Goal: Task Accomplishment & Management: Manage account settings

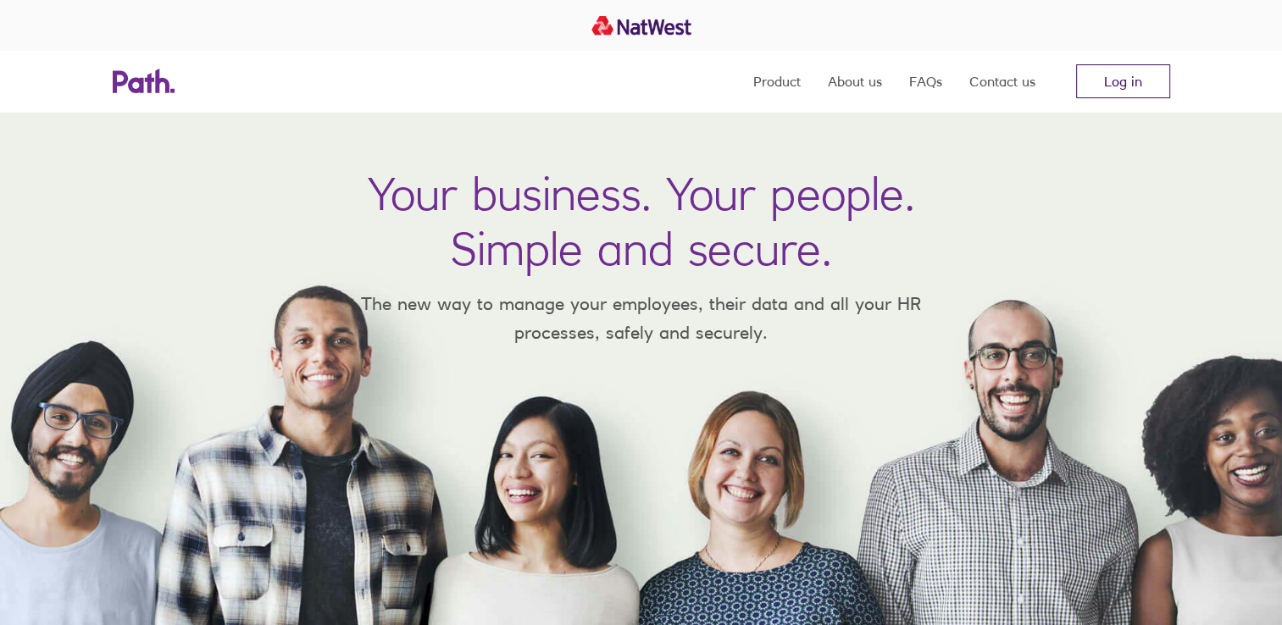
click at [1130, 90] on link "Log in" at bounding box center [1123, 81] width 94 height 34
click at [1120, 85] on link "Log in" at bounding box center [1123, 81] width 94 height 34
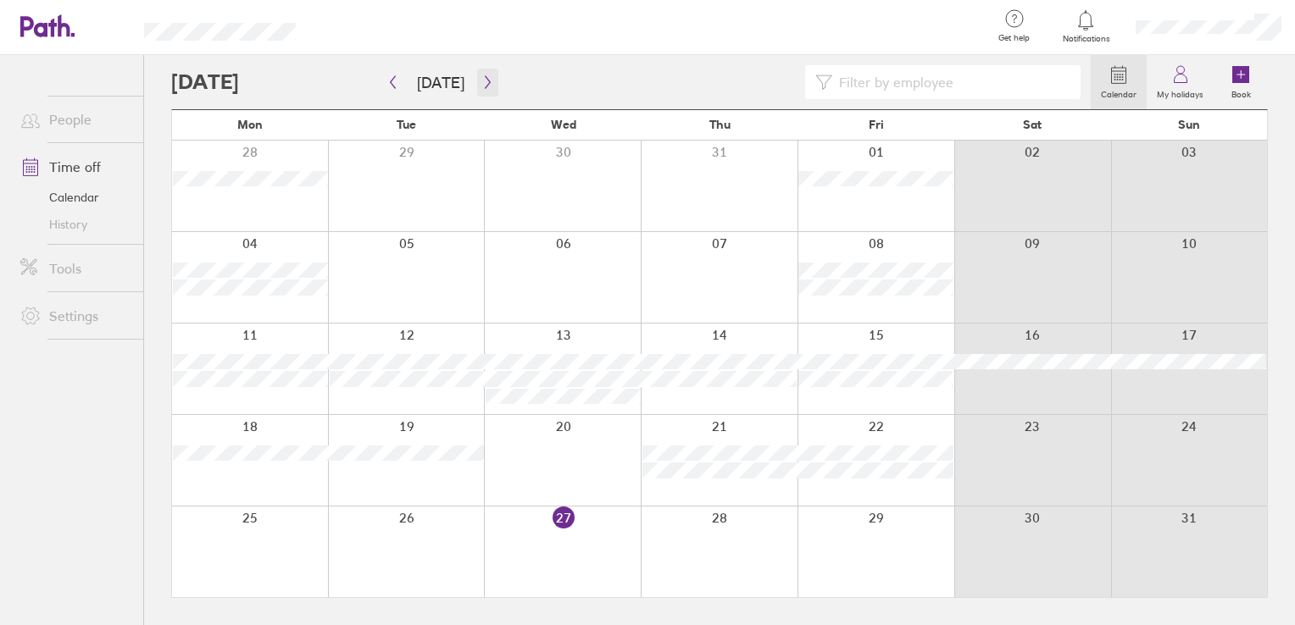
click at [486, 86] on icon "button" at bounding box center [487, 82] width 13 height 14
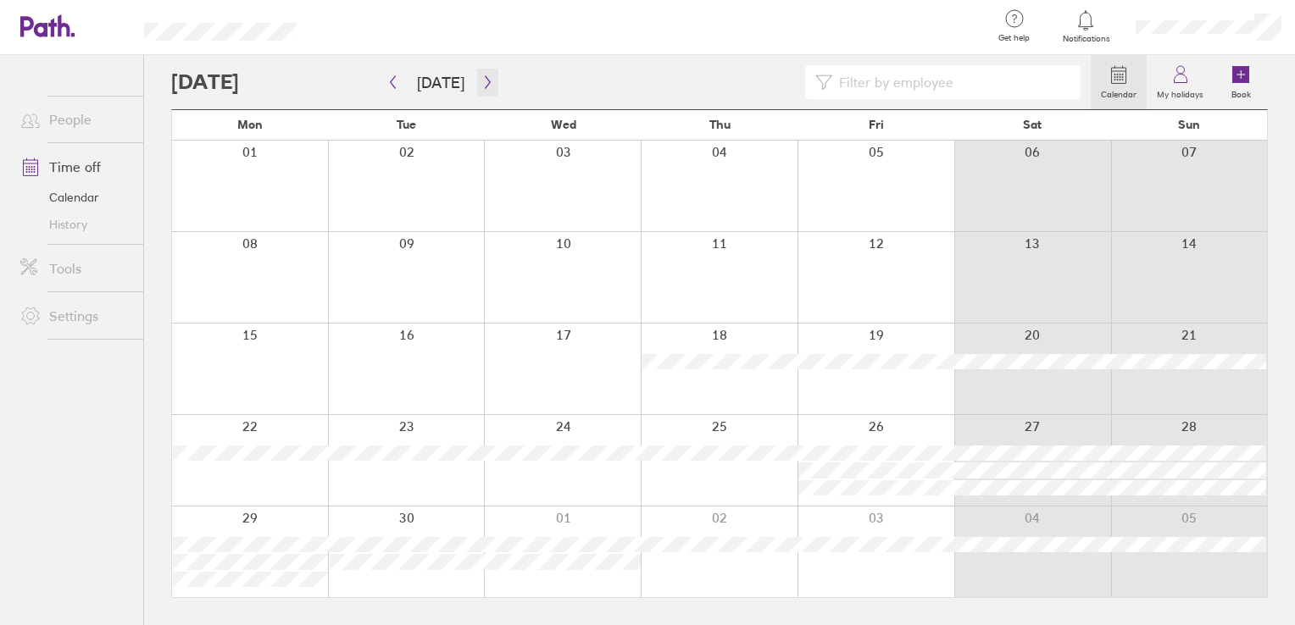
click at [485, 86] on icon "button" at bounding box center [487, 82] width 5 height 13
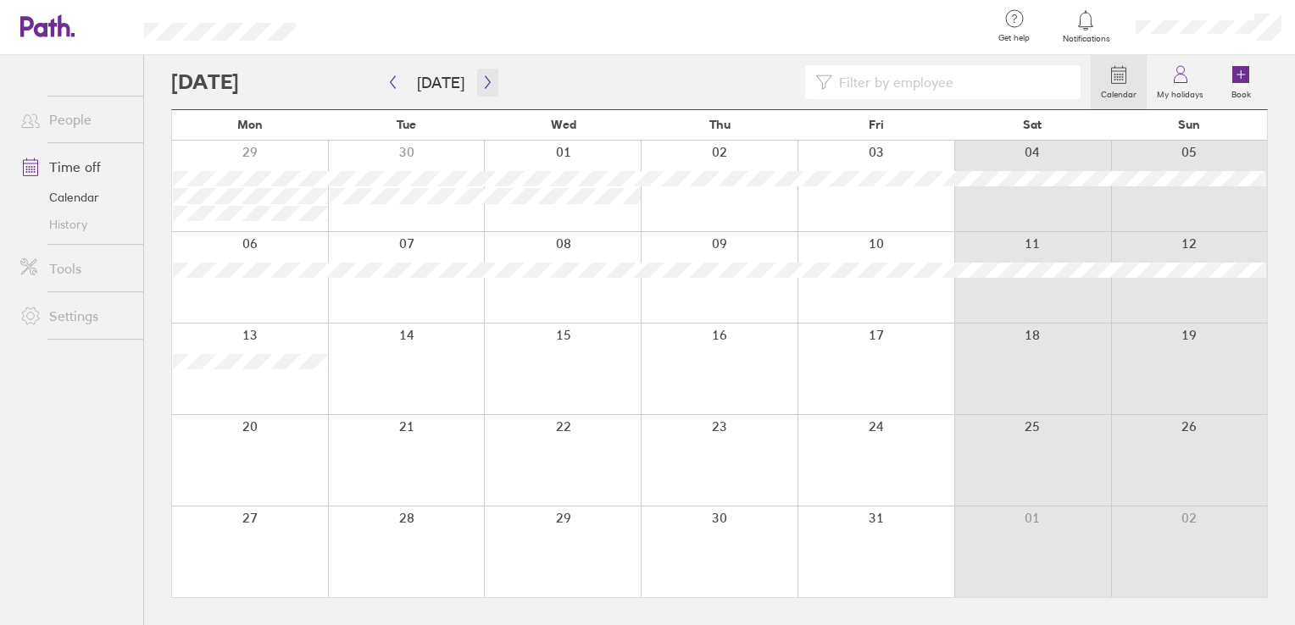
click at [483, 87] on icon "button" at bounding box center [487, 82] width 13 height 14
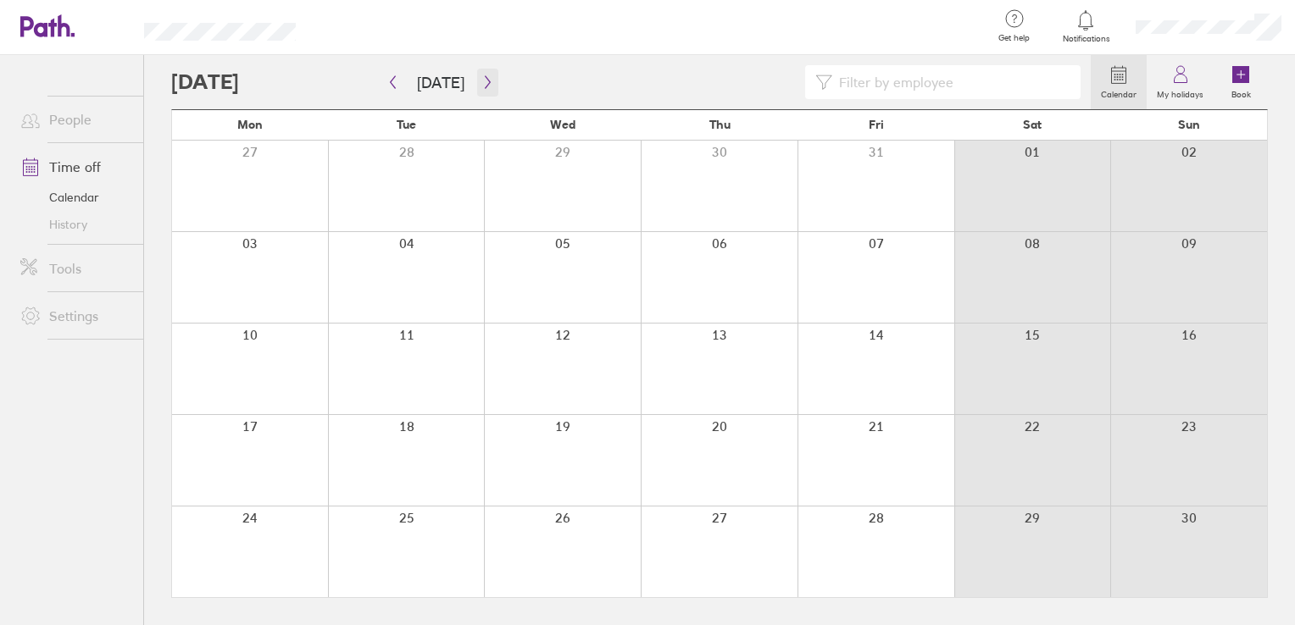
click at [482, 87] on icon "button" at bounding box center [487, 82] width 13 height 14
click at [1247, 85] on label "Book" at bounding box center [1241, 92] width 40 height 15
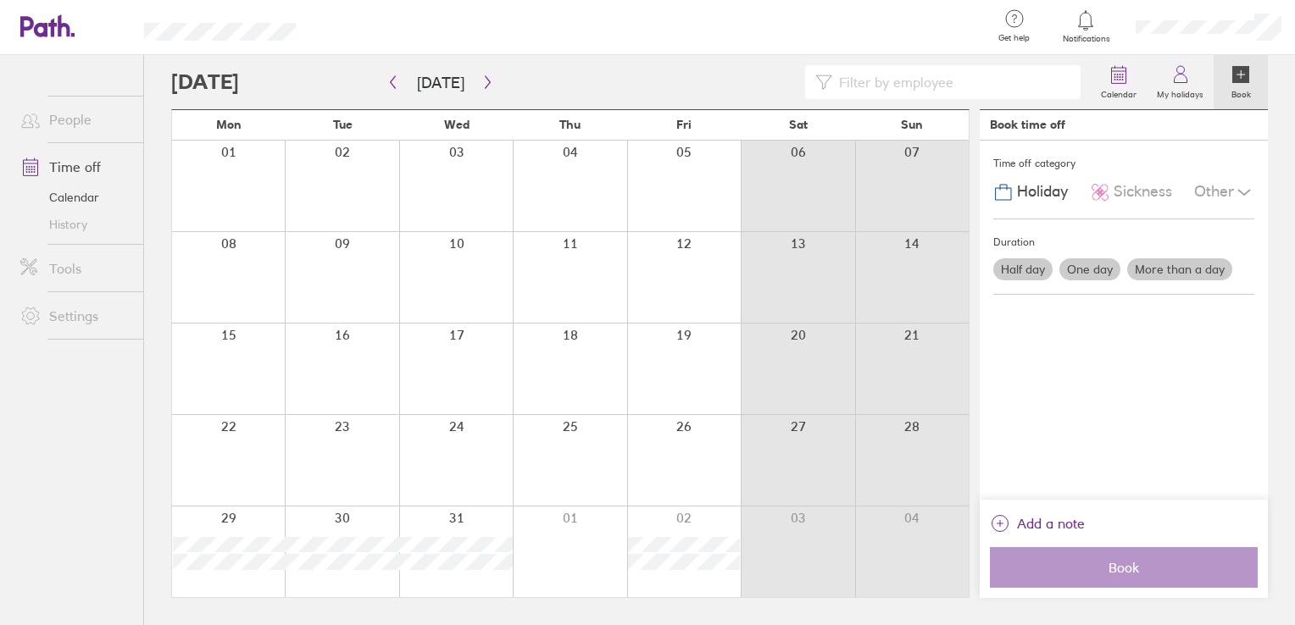
click at [1161, 264] on label "More than a day" at bounding box center [1179, 269] width 105 height 22
click at [0, 0] on input "More than a day" at bounding box center [0, 0] width 0 height 0
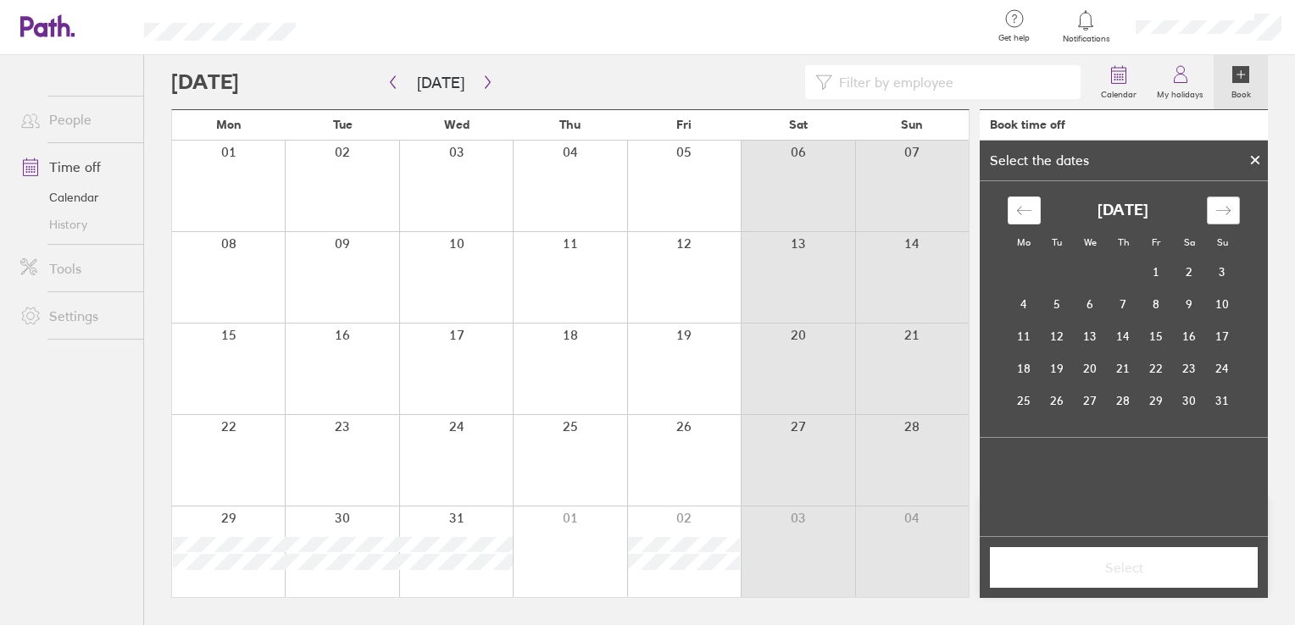
click at [1219, 222] on div "Move forward to switch to the next month." at bounding box center [1223, 211] width 33 height 28
click at [1222, 214] on icon "Move forward to switch to the next month." at bounding box center [1223, 211] width 16 height 16
click at [1026, 400] on td "29" at bounding box center [1024, 401] width 33 height 32
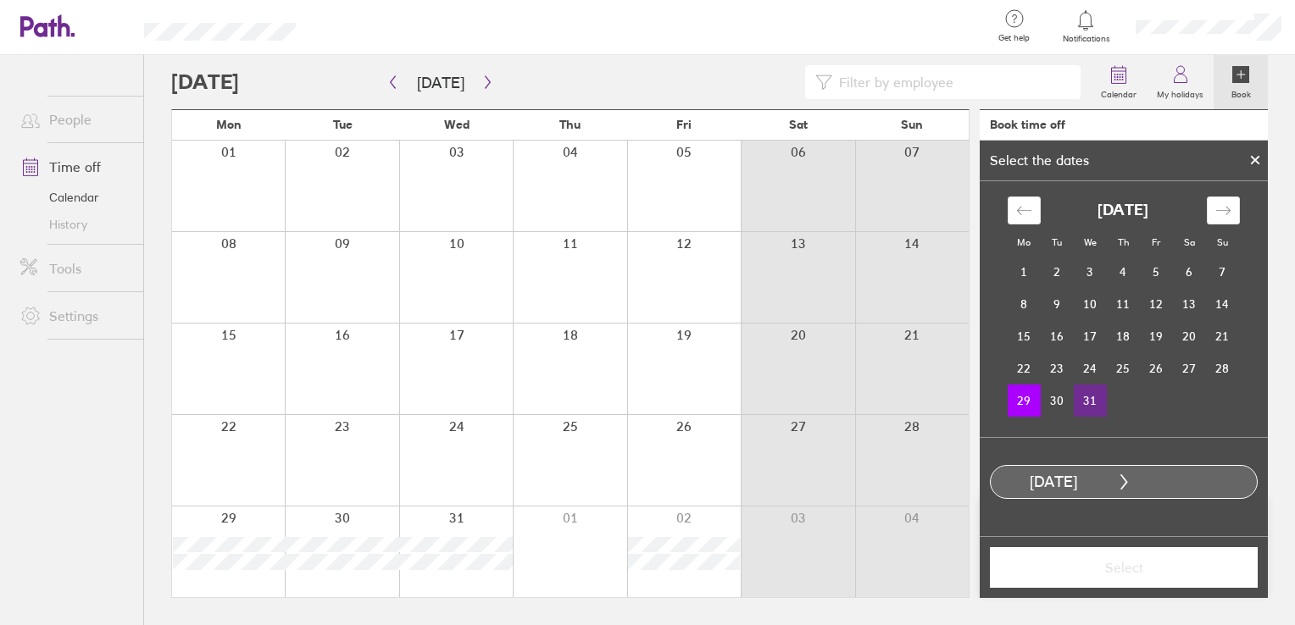
click at [1088, 399] on td "31" at bounding box center [1090, 401] width 33 height 32
click at [1114, 575] on span "Select" at bounding box center [1124, 567] width 244 height 15
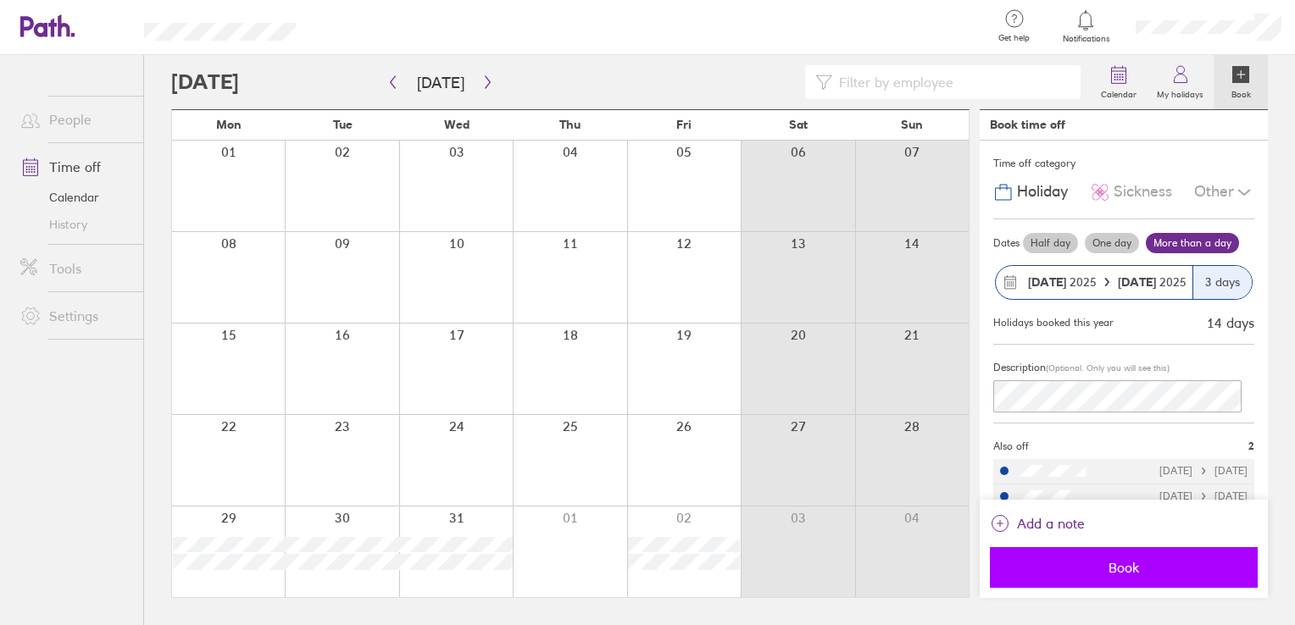
click at [1132, 567] on span "Book" at bounding box center [1124, 567] width 244 height 15
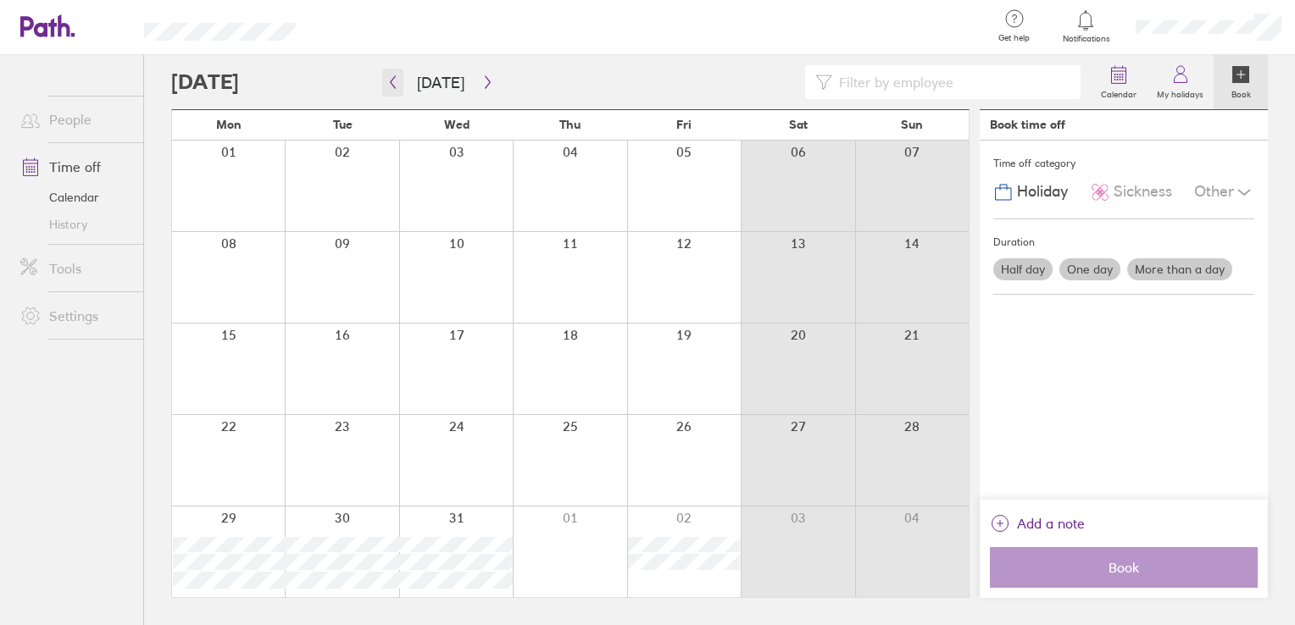
click at [394, 86] on icon "button" at bounding box center [393, 82] width 5 height 13
click at [396, 83] on icon "button" at bounding box center [392, 82] width 13 height 14
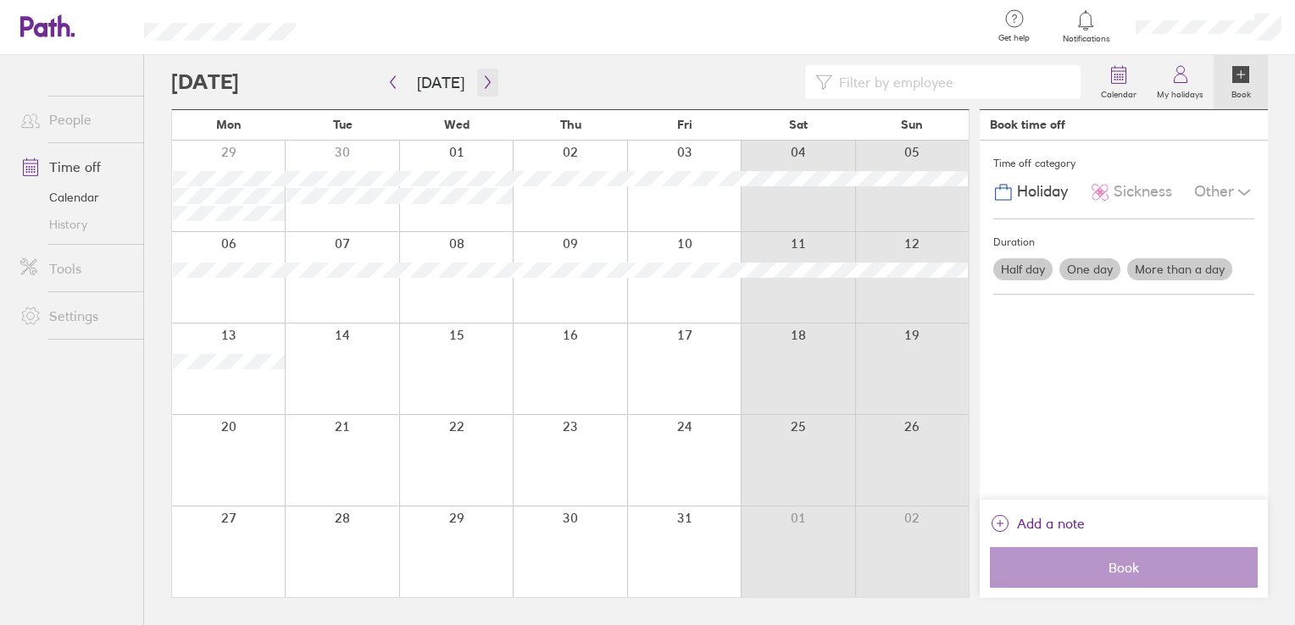
click at [481, 83] on icon "button" at bounding box center [487, 82] width 13 height 14
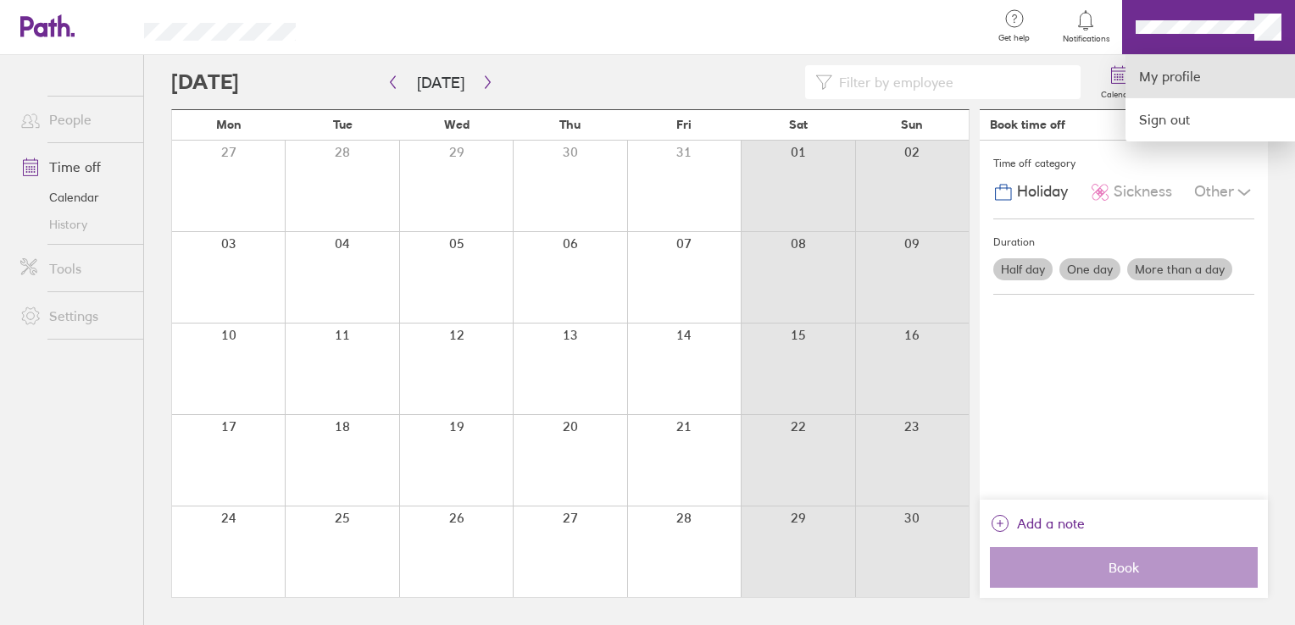
click at [1182, 74] on link "My profile" at bounding box center [1209, 76] width 169 height 43
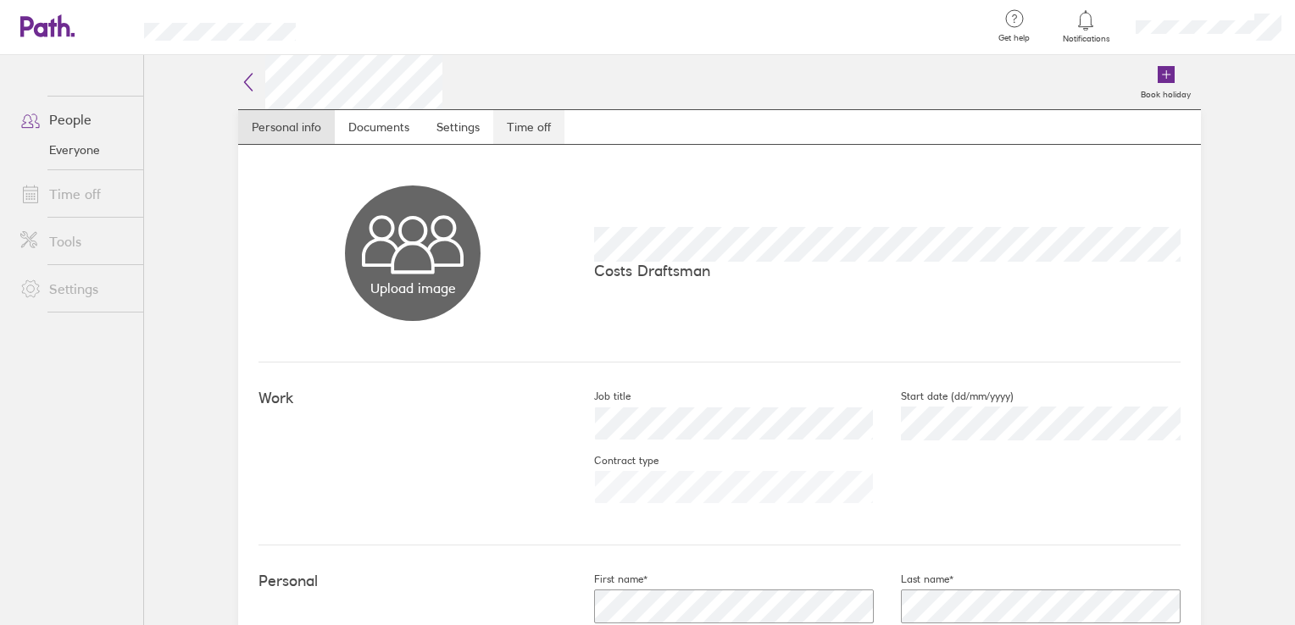
click at [519, 124] on link "Time off" at bounding box center [528, 127] width 71 height 34
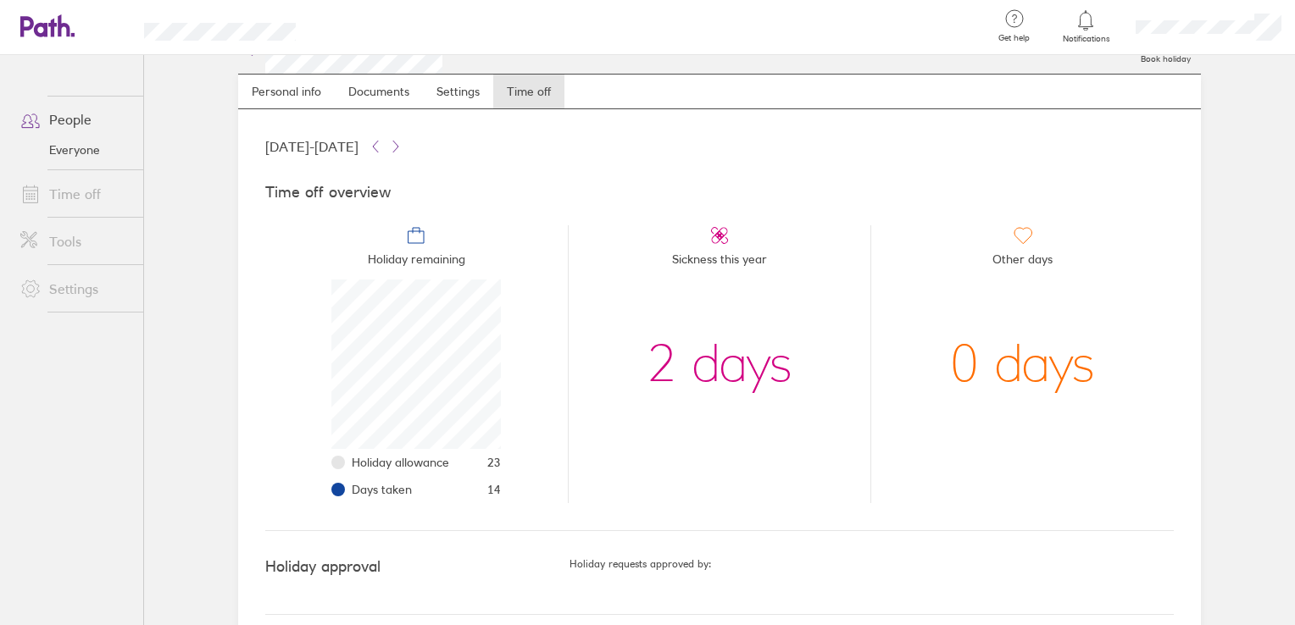
scroll to position [51, 0]
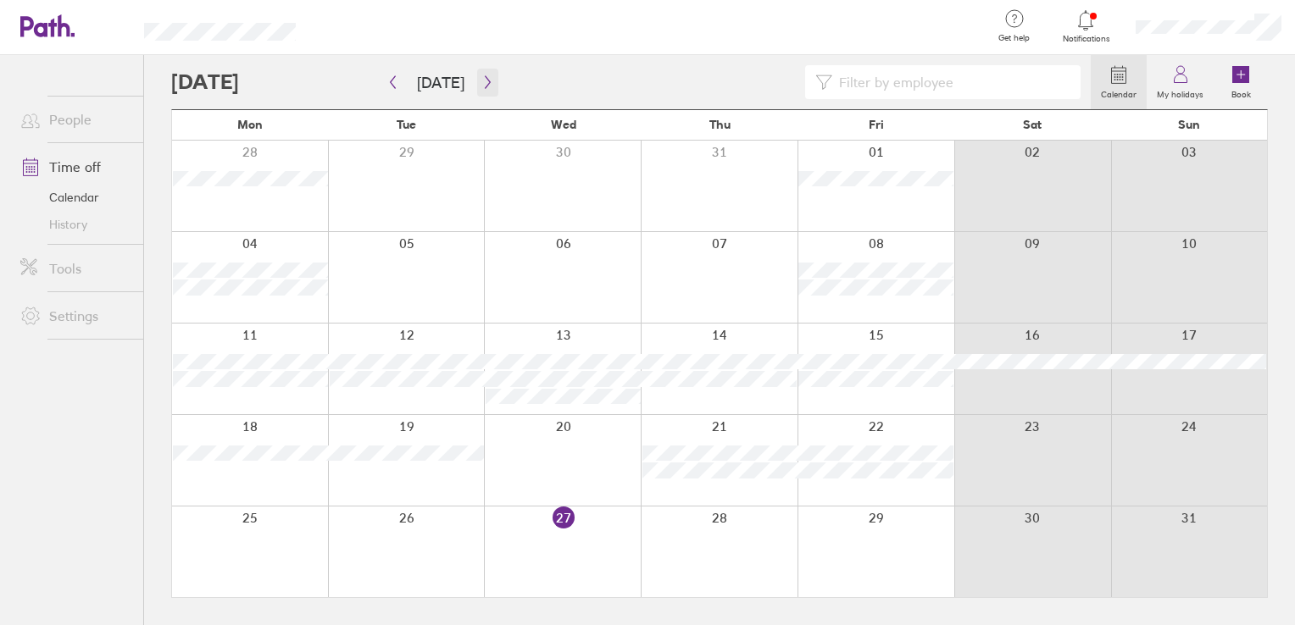
click at [485, 79] on icon "button" at bounding box center [487, 82] width 5 height 13
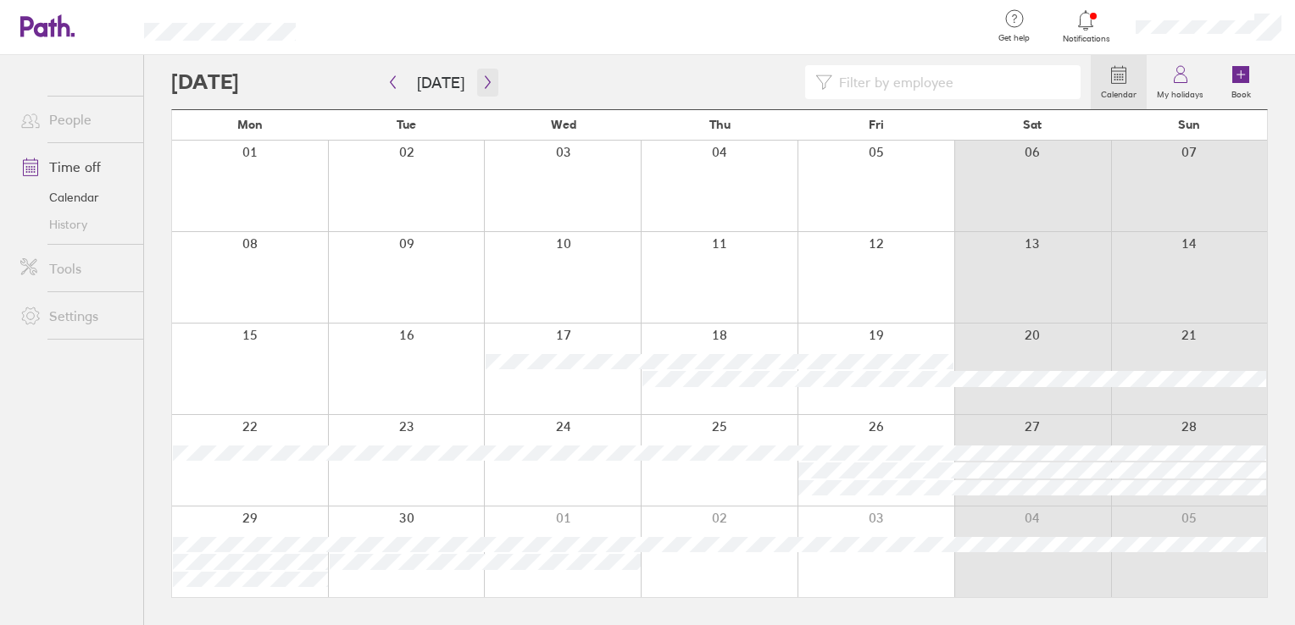
click at [485, 79] on icon "button" at bounding box center [487, 82] width 5 height 13
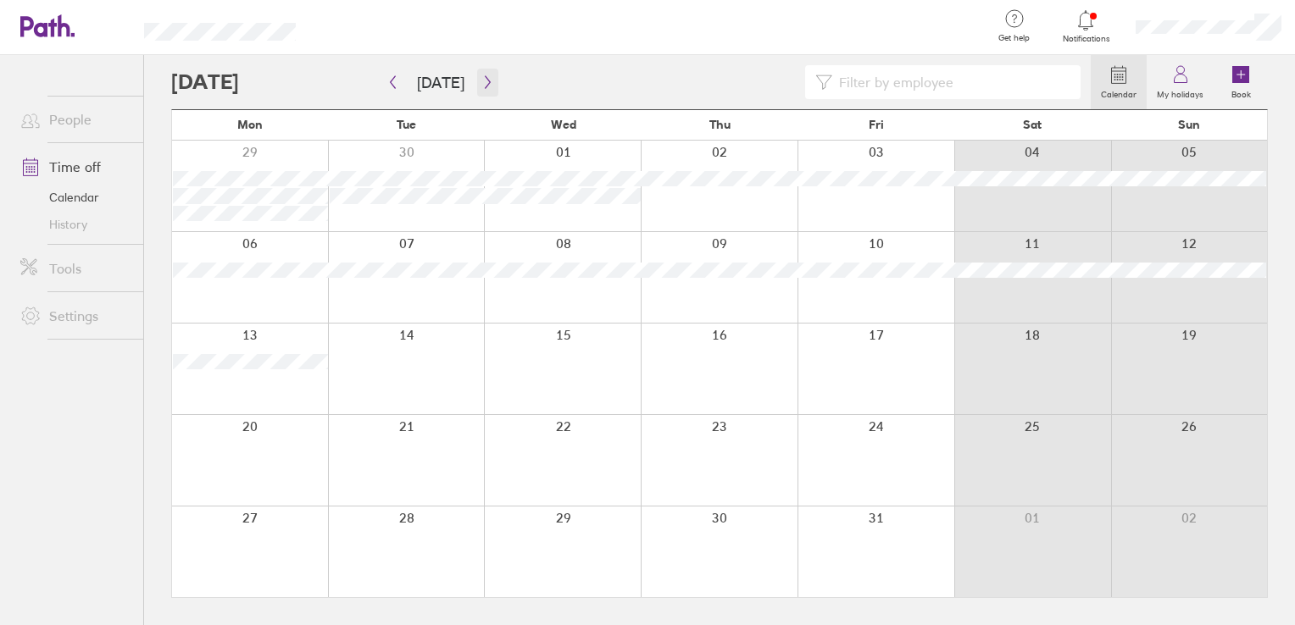
click at [485, 79] on icon "button" at bounding box center [487, 82] width 5 height 13
